Goal: Task Accomplishment & Management: Complete application form

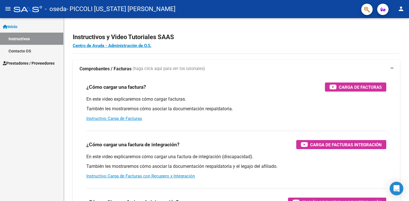
click at [35, 64] on span "Prestadores / Proveedores" at bounding box center [29, 63] width 52 height 6
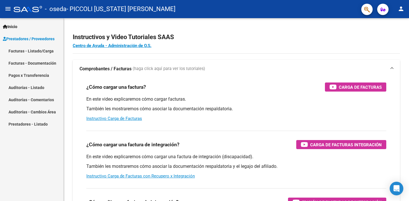
click at [38, 50] on link "Facturas - Listado/Carga" at bounding box center [31, 51] width 63 height 12
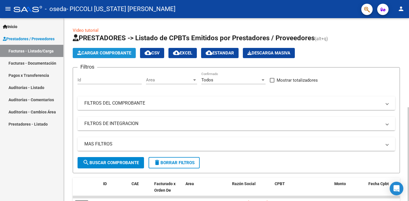
click at [113, 54] on span "Cargar Comprobante" at bounding box center [104, 53] width 54 height 5
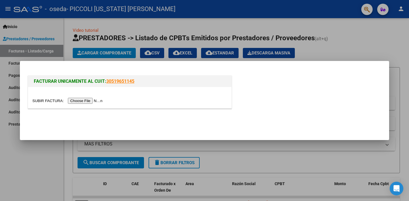
click at [69, 100] on input "file" at bounding box center [68, 101] width 72 height 6
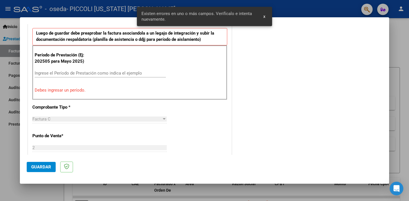
scroll to position [145, 0]
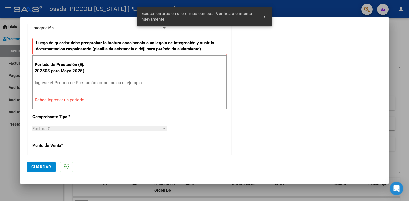
click at [68, 85] on div "Ingrese el Período de Prestación como indica el ejemplo" at bounding box center [100, 83] width 131 height 9
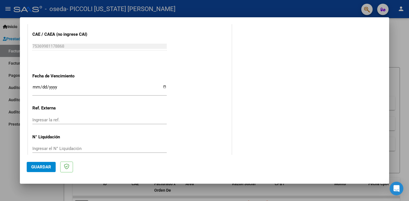
scroll to position [359, 0]
type input "202508"
click at [40, 165] on span "Guardar" at bounding box center [41, 167] width 20 height 5
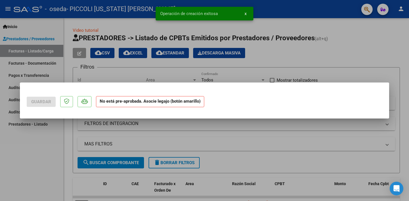
scroll to position [0, 0]
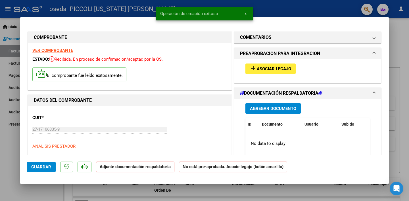
click at [264, 63] on div "add Asociar Legajo" at bounding box center [307, 68] width 133 height 19
click at [263, 69] on span "Asociar Legajo" at bounding box center [274, 68] width 34 height 5
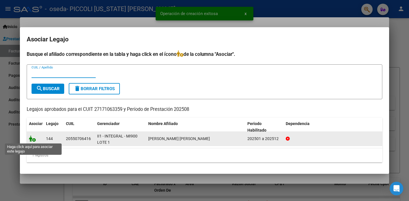
click at [34, 140] on icon at bounding box center [32, 139] width 7 height 6
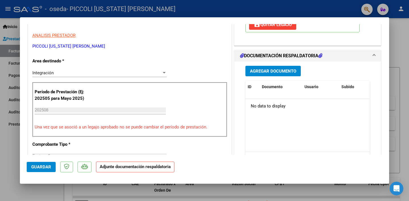
scroll to position [111, 0]
click at [269, 70] on span "Agregar Documento" at bounding box center [273, 70] width 46 height 5
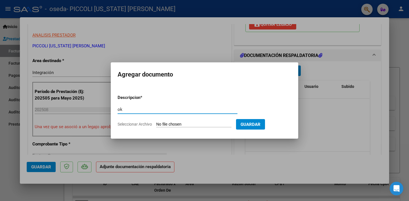
type input "o"
type input "PLANILLA DE ASISTENCIA"
click at [176, 130] on form "Descripcion * PLANILLA DE ASISTENCIA Escriba aquí una descripcion Seleccionar A…" at bounding box center [204, 110] width 174 height 41
click at [176, 125] on input "Seleccionar Archivo" at bounding box center [193, 124] width 75 height 5
type input "C:\fakepath\PLANILLA AGOSTO 2025 [PERSON_NAME].pdf"
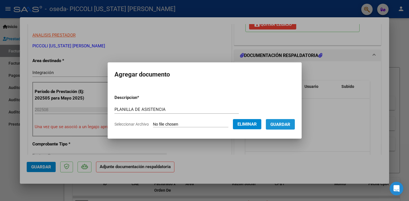
click at [285, 126] on span "Guardar" at bounding box center [280, 124] width 20 height 5
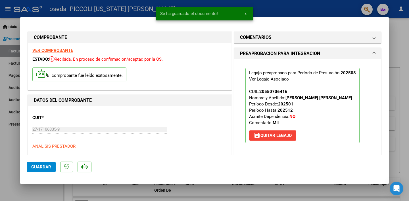
scroll to position [0, 0]
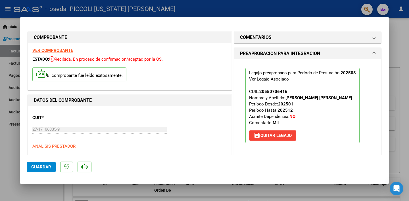
click at [42, 167] on span "Guardar" at bounding box center [41, 167] width 20 height 5
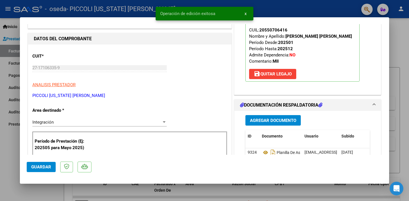
scroll to position [64, 0]
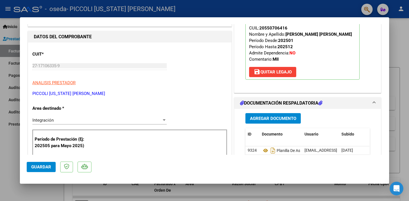
click at [36, 169] on span "Guardar" at bounding box center [41, 167] width 20 height 5
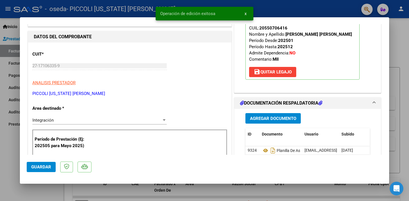
click at [403, 87] on div at bounding box center [204, 100] width 409 height 201
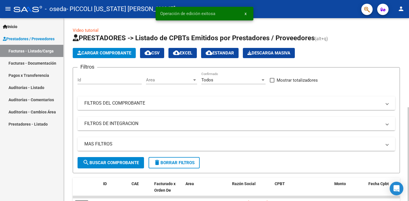
scroll to position [27, 0]
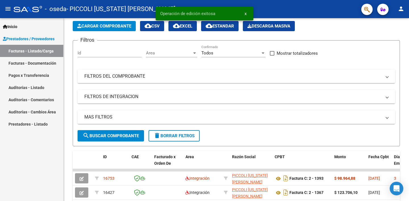
click at [39, 62] on link "Facturas - Documentación" at bounding box center [31, 63] width 63 height 12
